Goal: Task Accomplishment & Management: Use online tool/utility

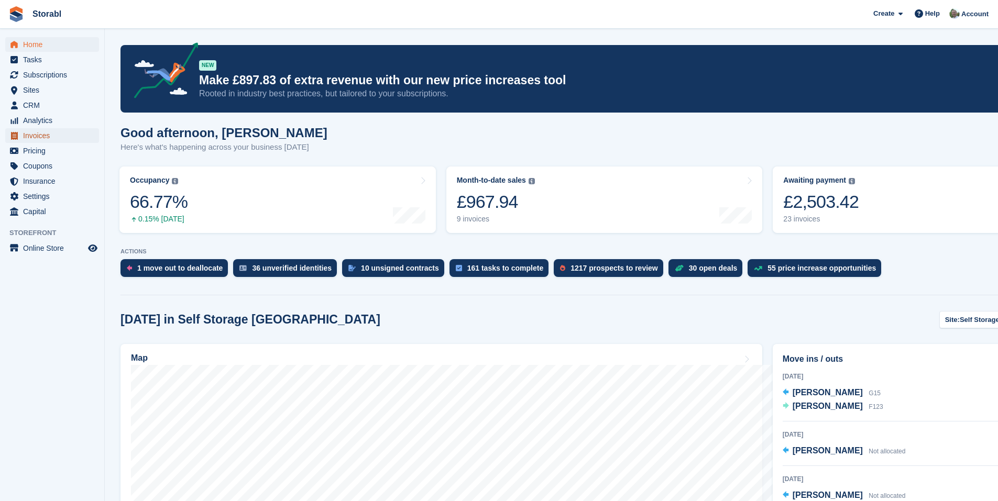
click at [36, 135] on span "Invoices" at bounding box center [54, 135] width 63 height 15
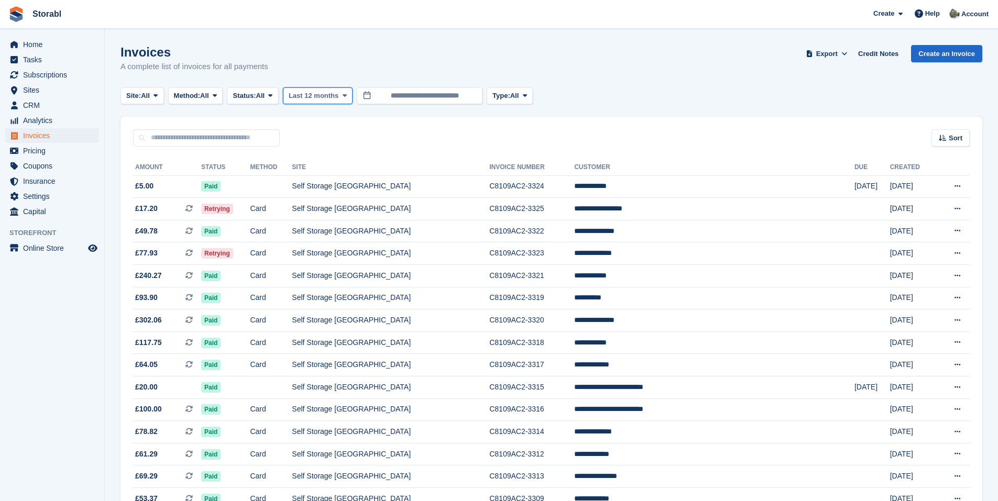
click at [307, 93] on span "Last 12 months" at bounding box center [314, 96] width 50 height 10
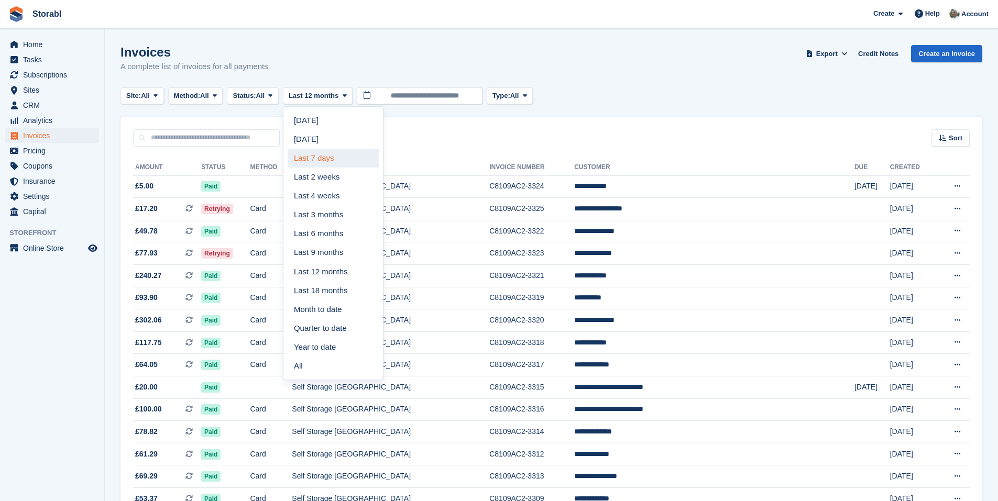
click at [337, 158] on link "Last 7 days" at bounding box center [333, 158] width 91 height 19
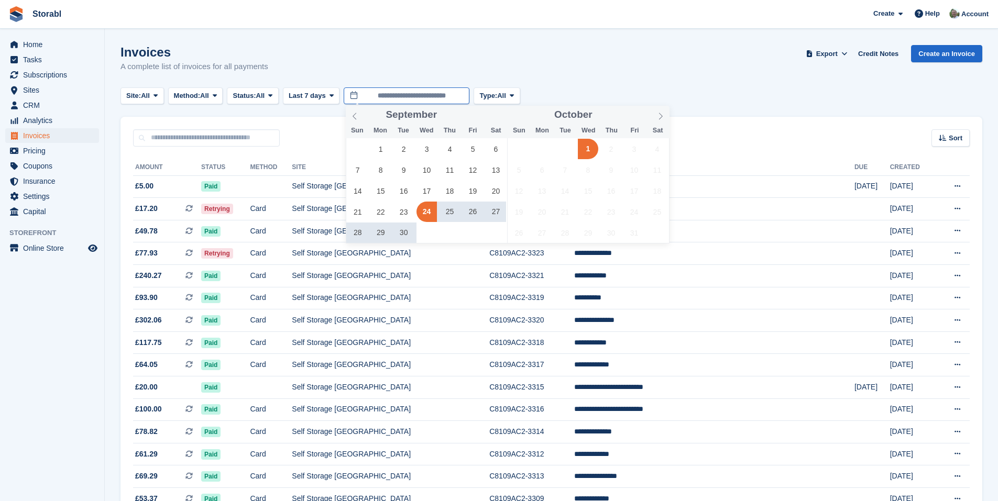
click at [423, 95] on input "**********" at bounding box center [407, 96] width 126 height 17
click at [376, 234] on span "29" at bounding box center [380, 233] width 20 height 20
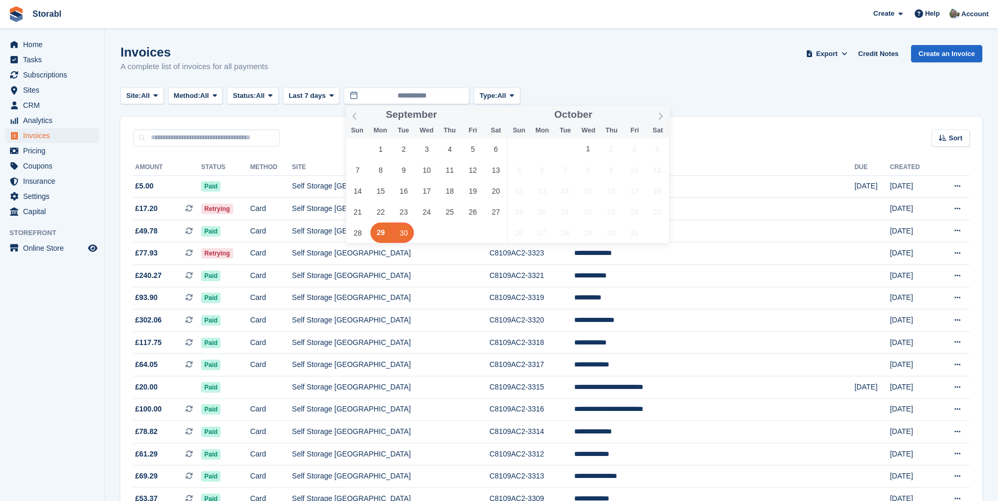
click at [400, 230] on span "30" at bounding box center [404, 233] width 20 height 20
type input "**********"
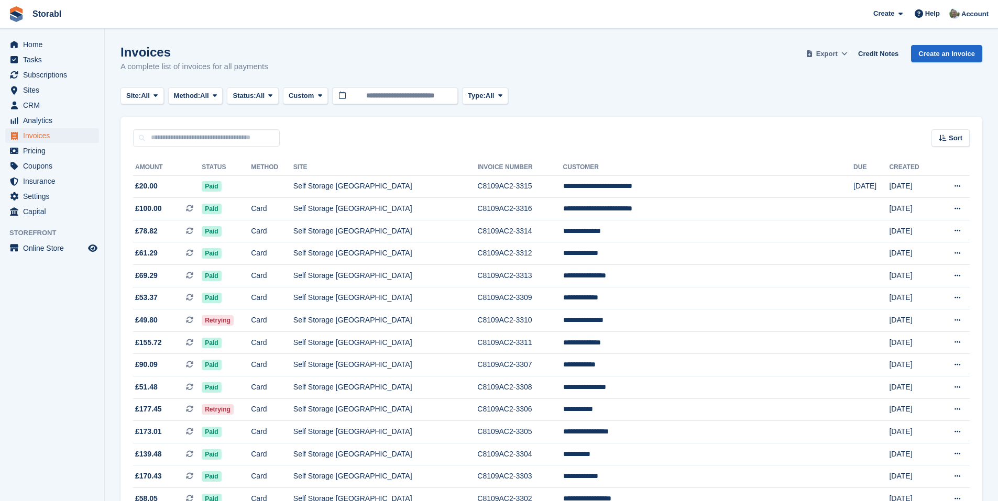
click at [845, 56] on span at bounding box center [844, 54] width 10 height 10
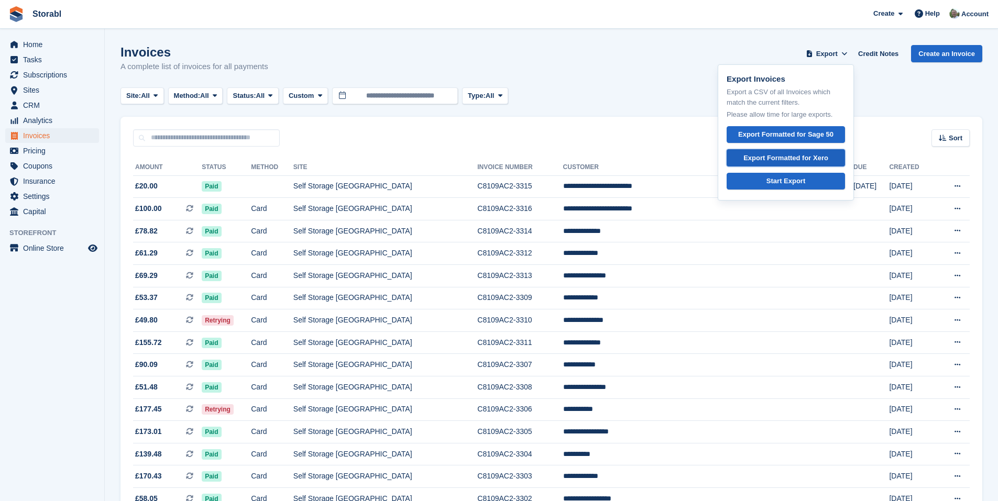
click at [828, 161] on div "Export Formatted for Xero" at bounding box center [786, 158] width 85 height 10
click at [35, 48] on span "Home" at bounding box center [54, 44] width 63 height 15
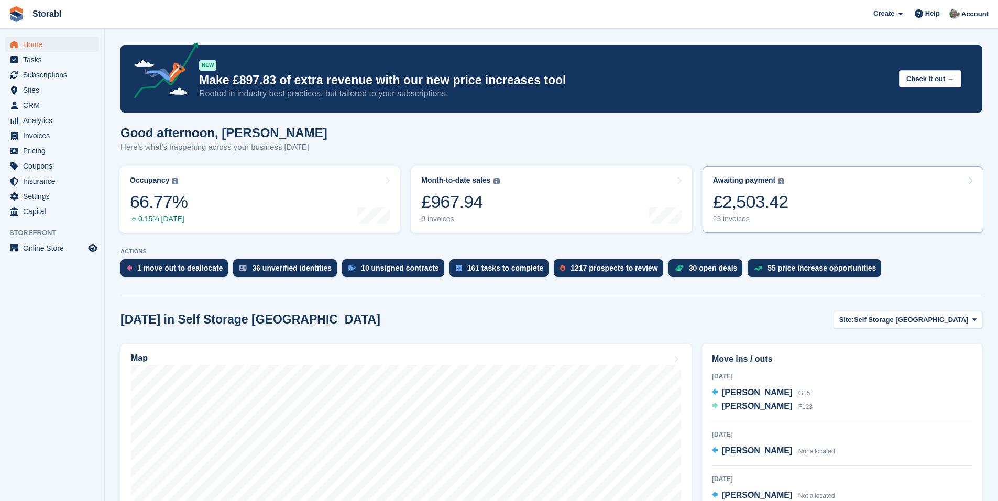
click at [777, 197] on div "£2,503.42" at bounding box center [750, 201] width 75 height 21
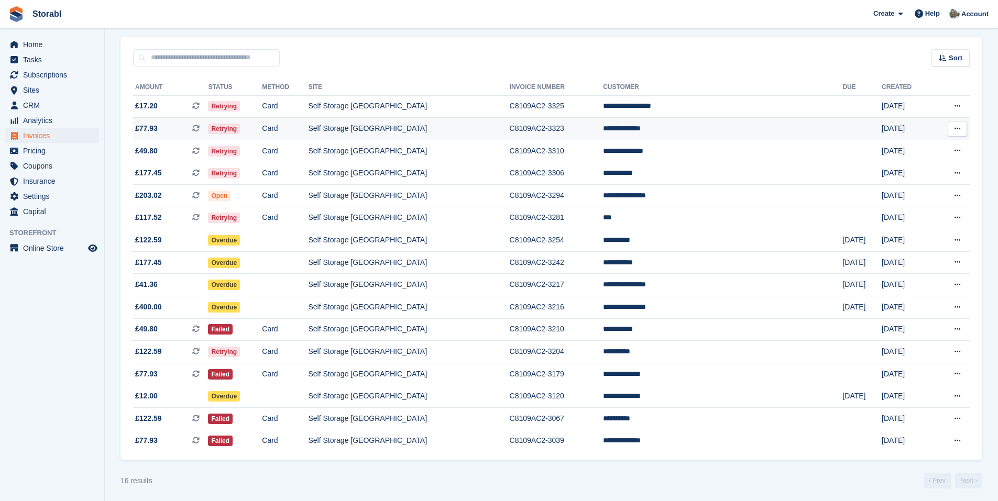
scroll to position [83, 0]
